Goal: Complete application form

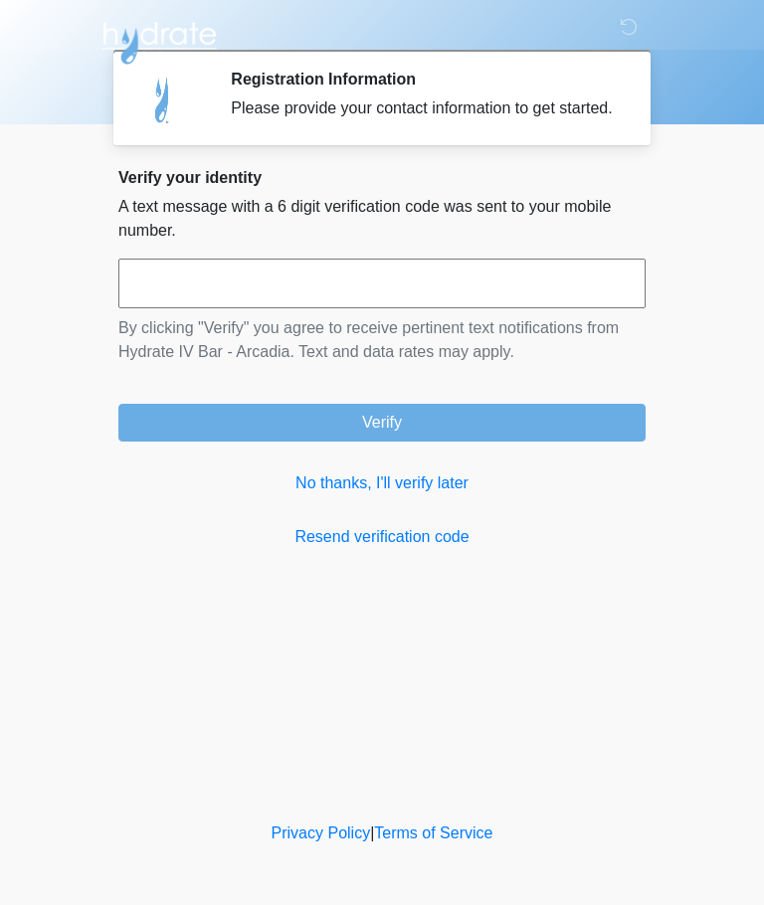
click at [454, 495] on link "No thanks, I'll verify later" at bounding box center [381, 483] width 527 height 24
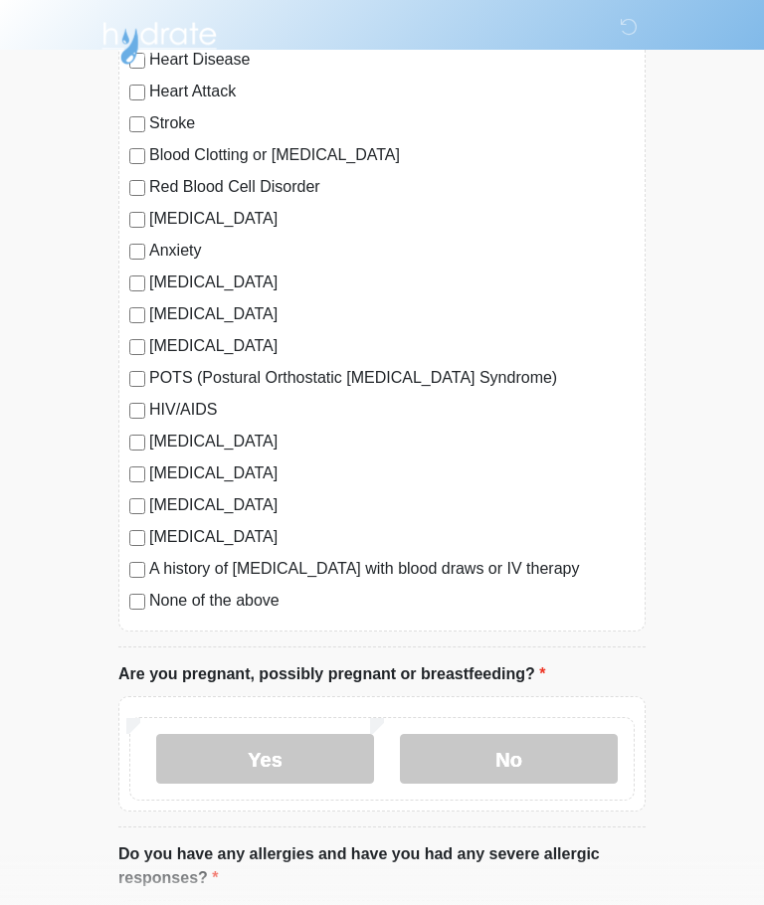
scroll to position [242, 0]
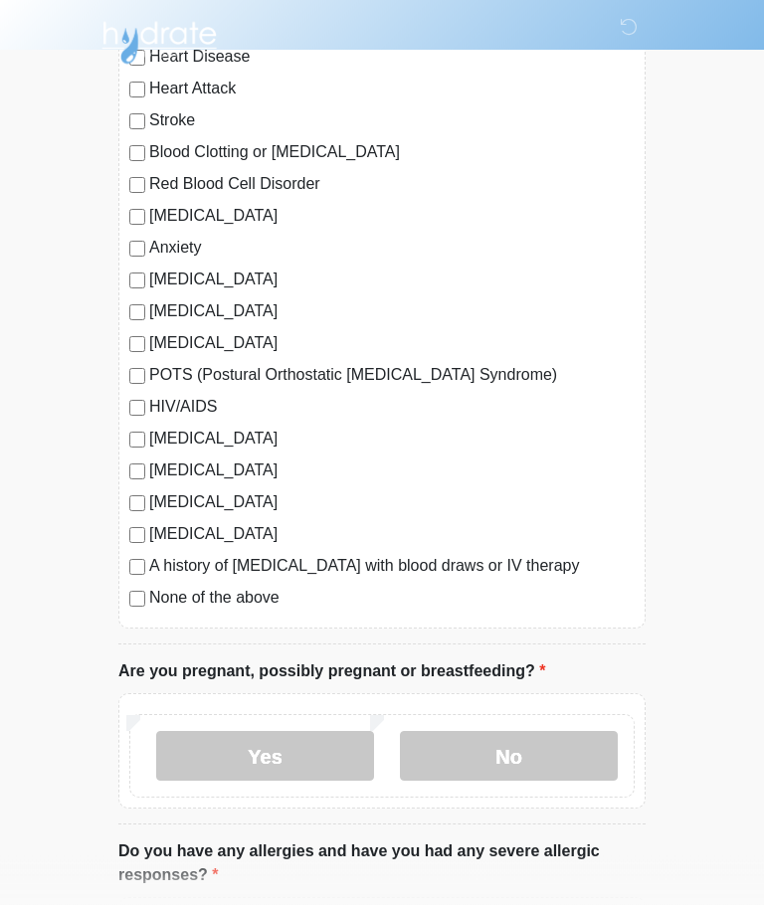
click at [531, 763] on label "No" at bounding box center [509, 757] width 218 height 50
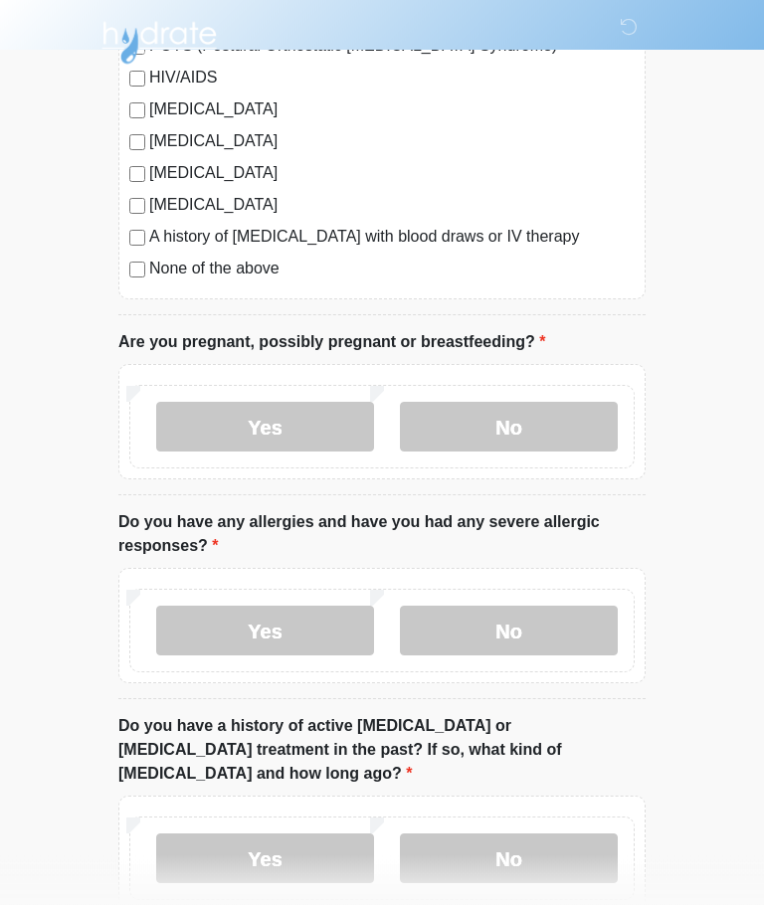
scroll to position [572, 0]
click at [544, 622] on label "No" at bounding box center [509, 631] width 218 height 50
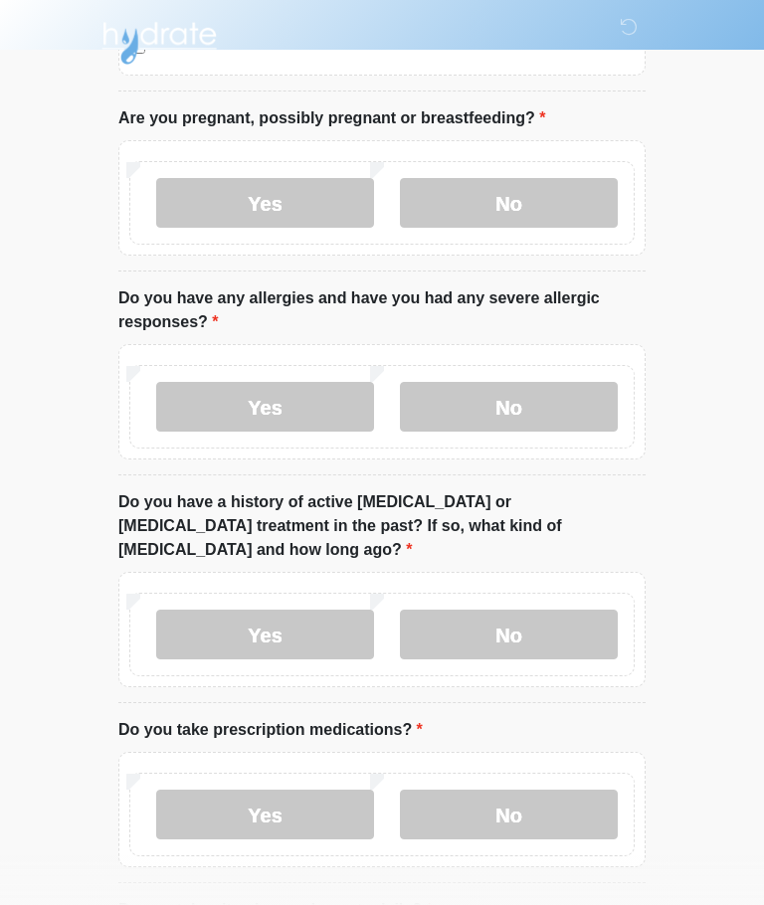
scroll to position [842, 0]
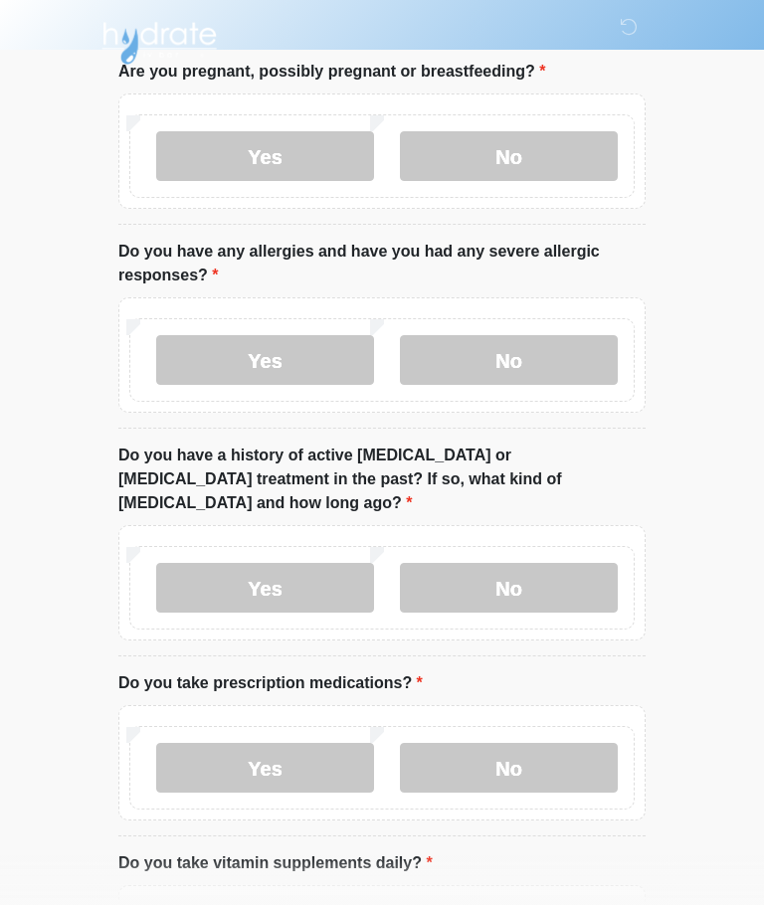
click at [552, 563] on label "No" at bounding box center [509, 588] width 218 height 50
click at [555, 749] on label "No" at bounding box center [509, 768] width 218 height 50
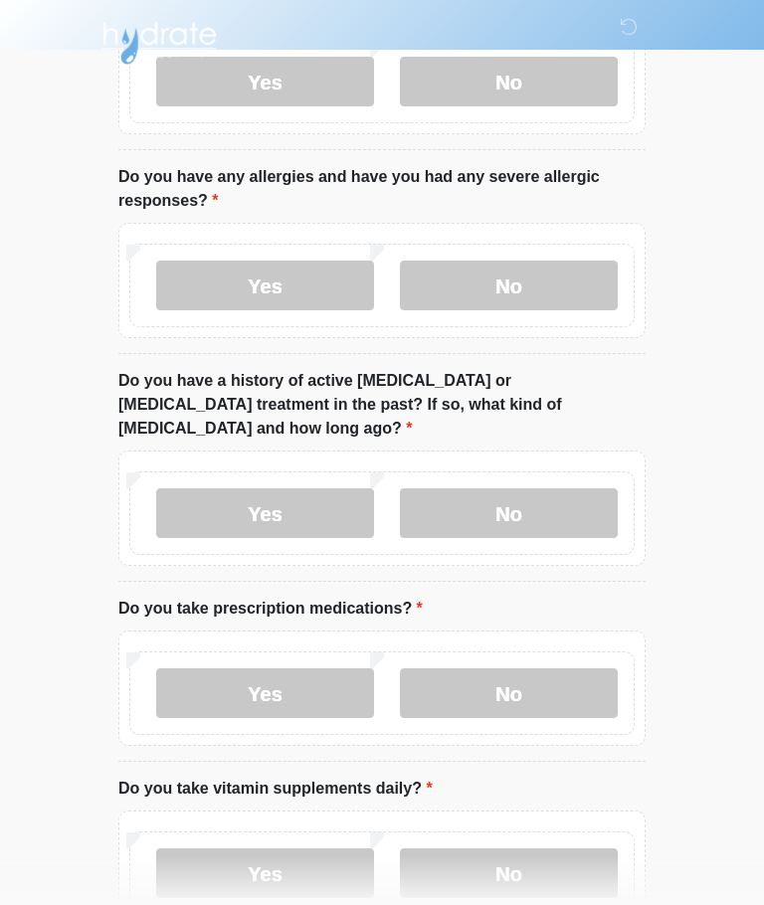
scroll to position [1019, 0]
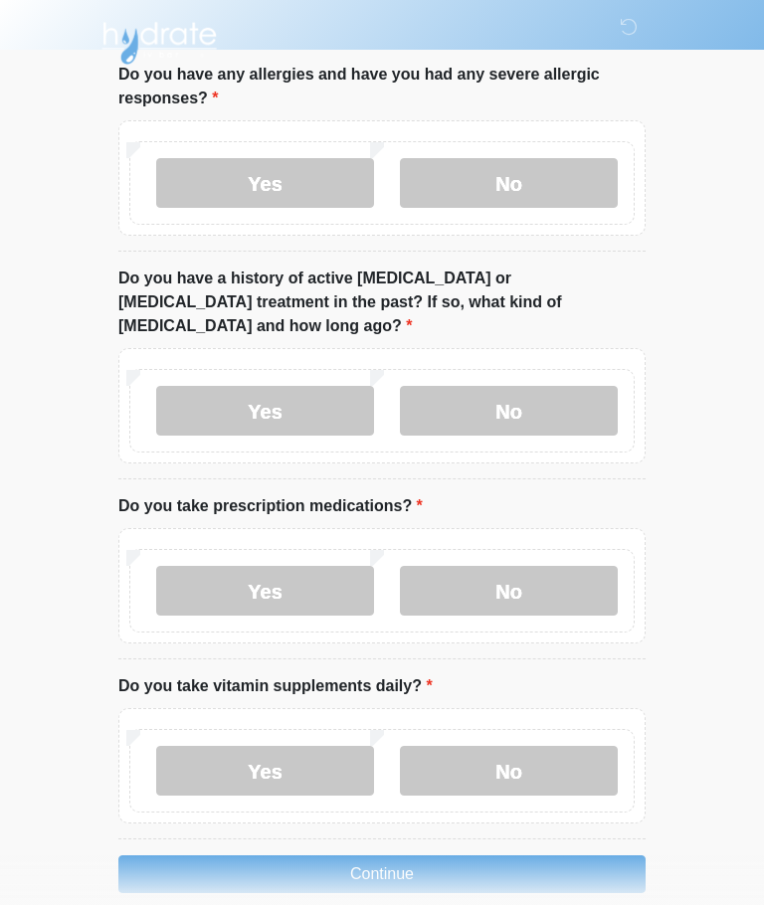
click at [537, 747] on label "No" at bounding box center [509, 771] width 218 height 50
click at [535, 855] on button "Continue" at bounding box center [381, 874] width 527 height 38
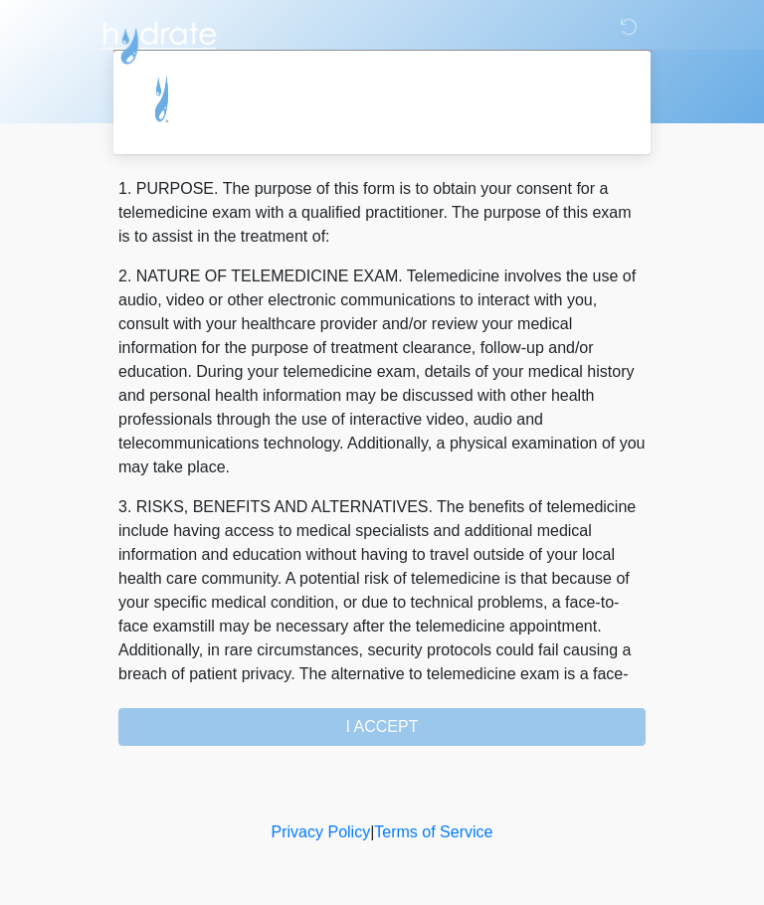
scroll to position [0, 0]
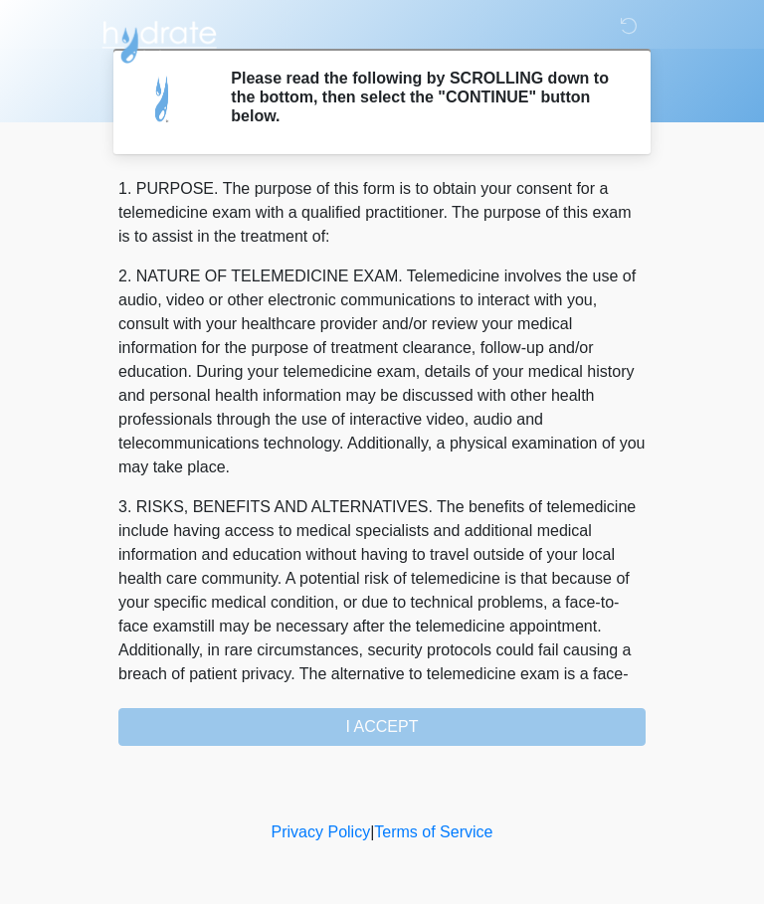
click at [539, 724] on div "1. PURPOSE. The purpose of this form is to obtain your consent for a telemedici…" at bounding box center [381, 462] width 527 height 569
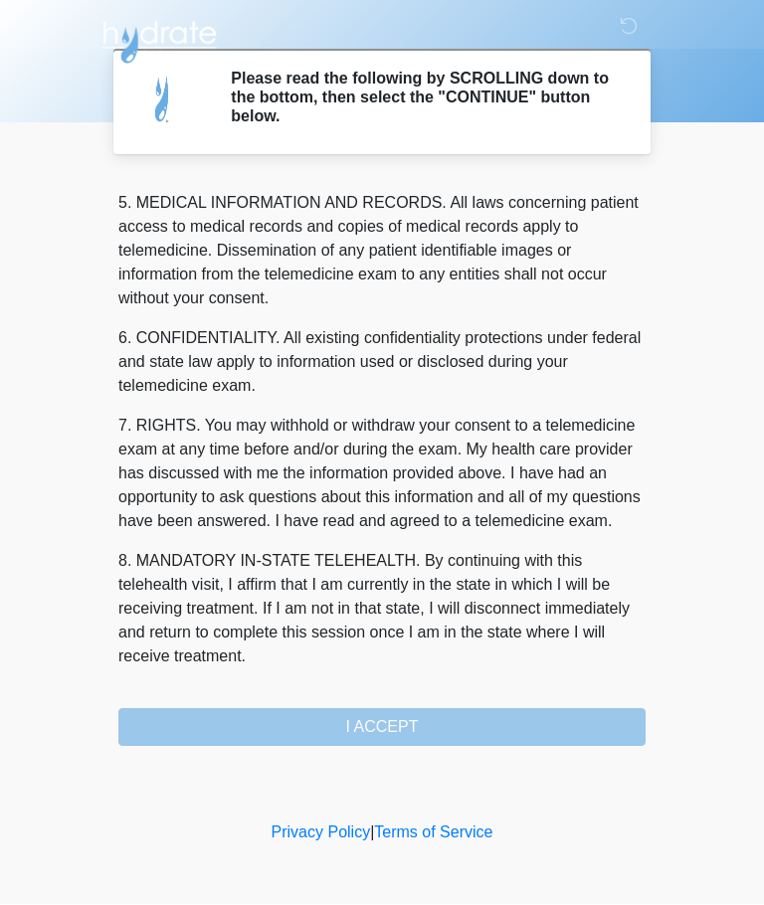
scroll to position [646, 0]
click at [514, 729] on button "I ACCEPT" at bounding box center [381, 728] width 527 height 38
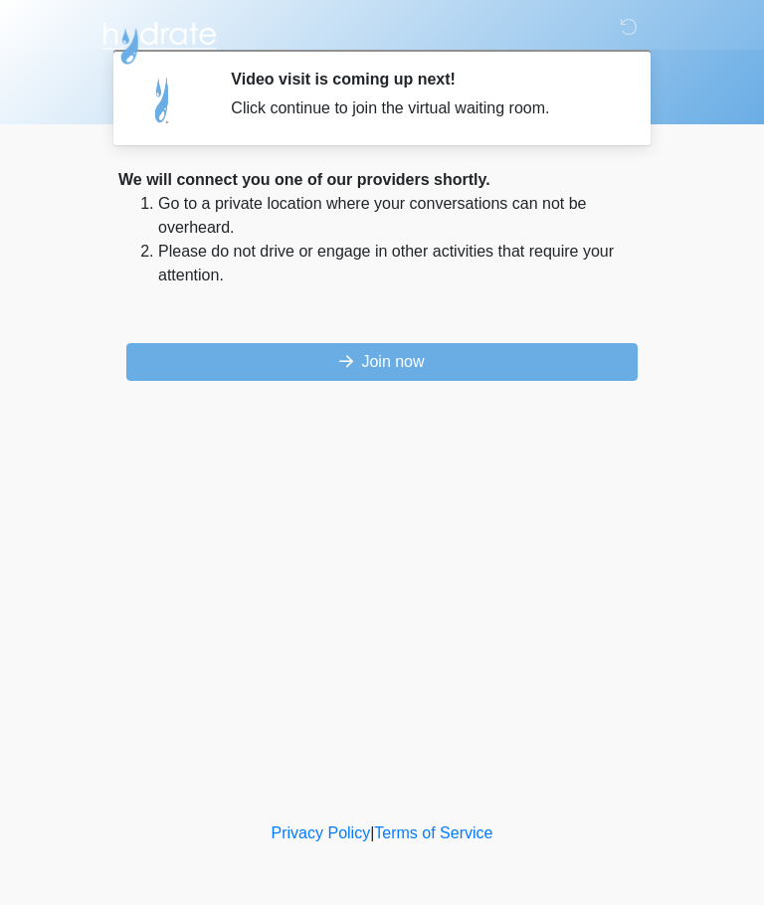
click at [558, 365] on button "Join now" at bounding box center [381, 362] width 511 height 38
